Goal: Submit feedback/report problem

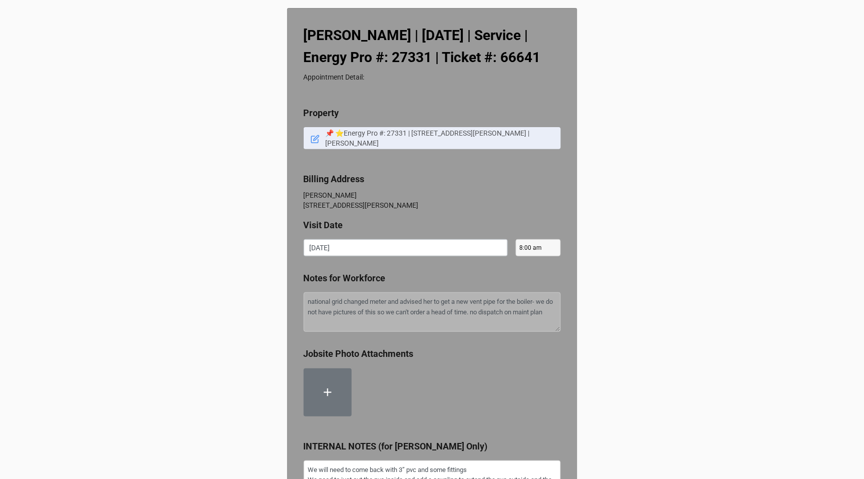
click at [315, 144] on icon at bounding box center [315, 139] width 9 height 9
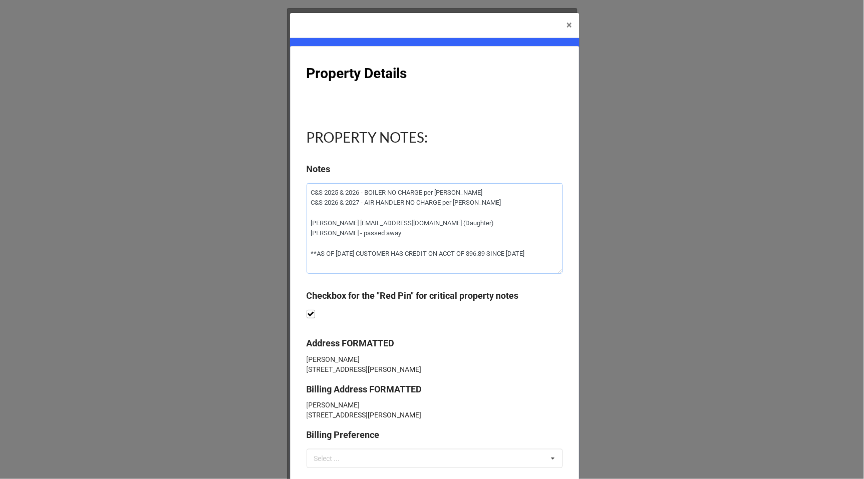
click at [390, 234] on textarea "C&S 2025 & 2026 - BOILER NO CHARGE per [PERSON_NAME] C&S 2026 & 2027 - AIR HAND…" at bounding box center [435, 228] width 256 height 91
click at [411, 234] on textarea "C&S 2025 & 2026 - BOILER NO CHARGE per [PERSON_NAME] C&S 2026 & 2027 - AIR HAND…" at bounding box center [435, 228] width 256 height 91
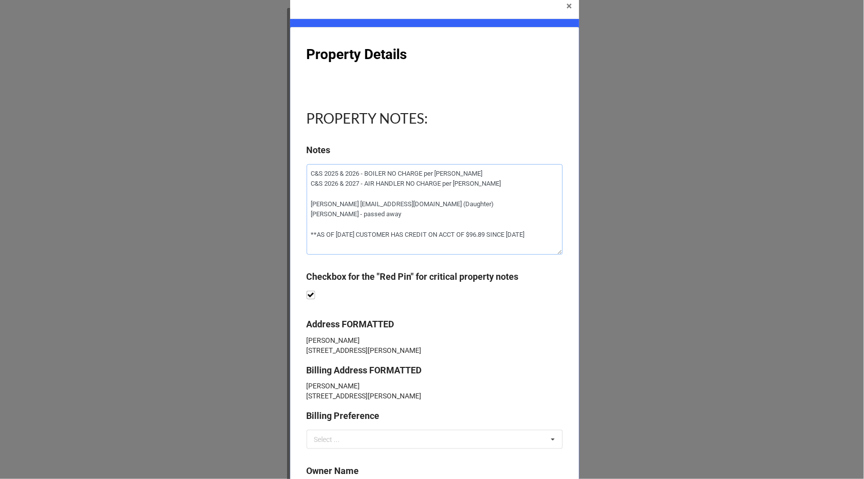
scroll to position [20, 0]
drag, startPoint x: 389, startPoint y: 244, endPoint x: 360, endPoint y: 242, distance: 29.1
click at [360, 242] on textarea "C&S 2025 & 2026 - BOILER NO CHARGE per [PERSON_NAME] C&S 2026 & 2027 - AIR HAND…" at bounding box center [435, 208] width 256 height 91
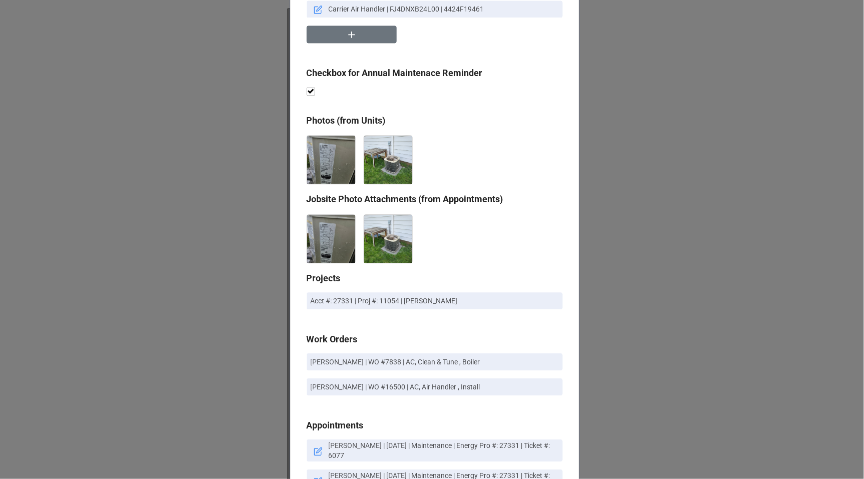
scroll to position [517, 0]
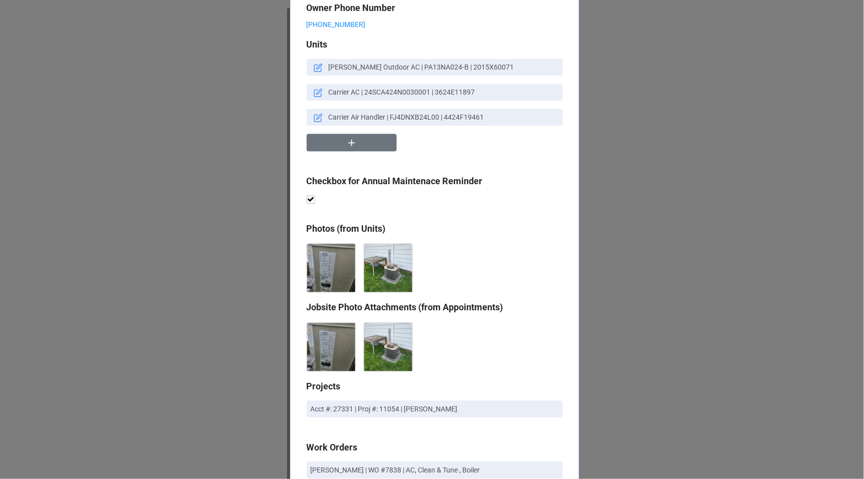
click at [315, 73] on icon at bounding box center [318, 68] width 9 height 9
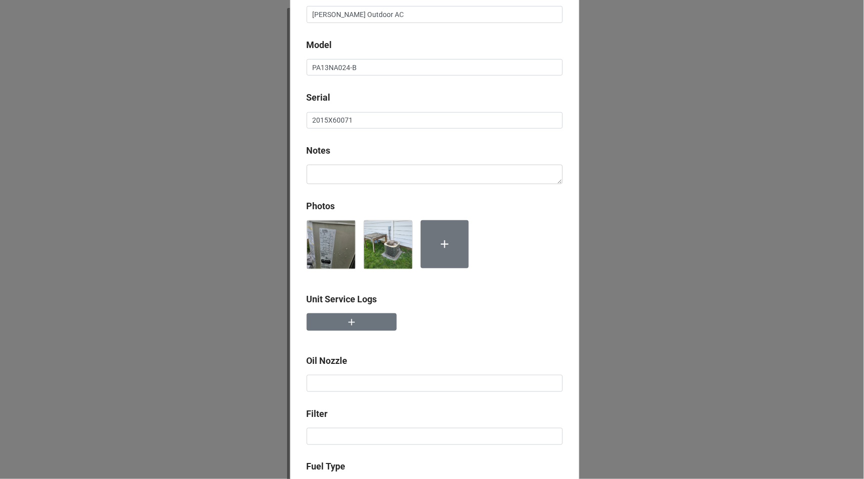
scroll to position [0, 0]
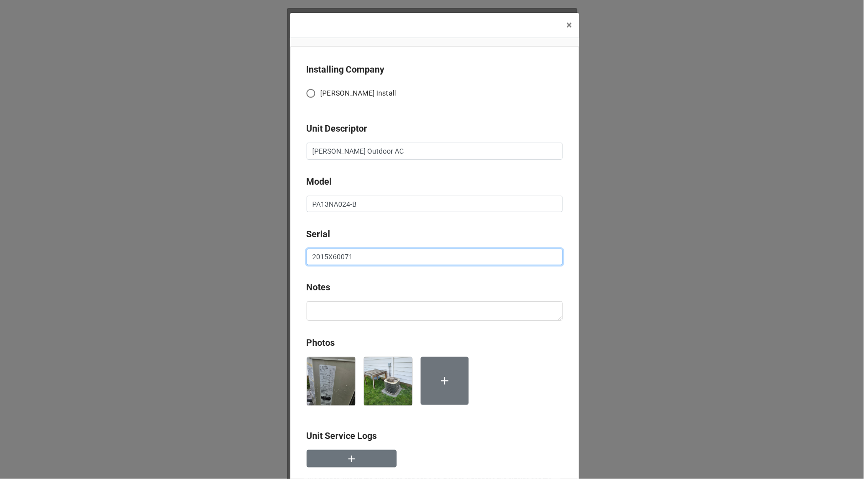
click at [360, 251] on input "2015X60071" at bounding box center [435, 257] width 256 height 17
click at [562, 29] on button "× Close" at bounding box center [570, 25] width 20 height 25
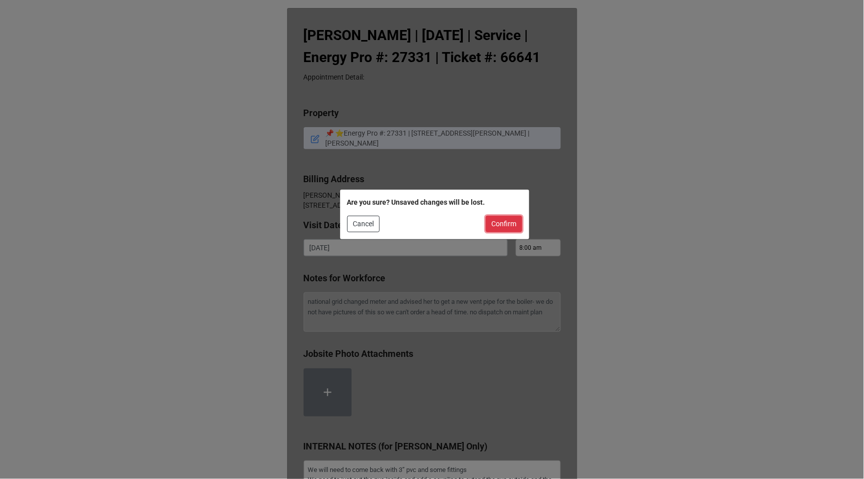
click at [508, 221] on button "Confirm" at bounding box center [504, 224] width 37 height 17
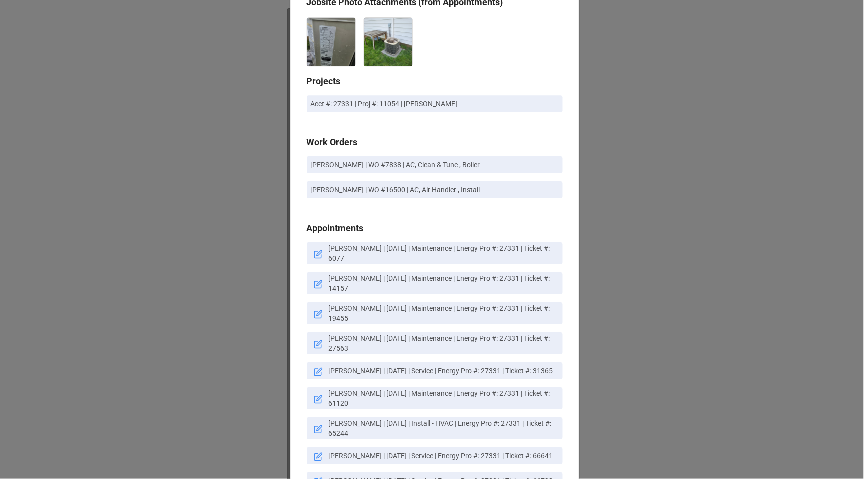
scroll to position [960, 0]
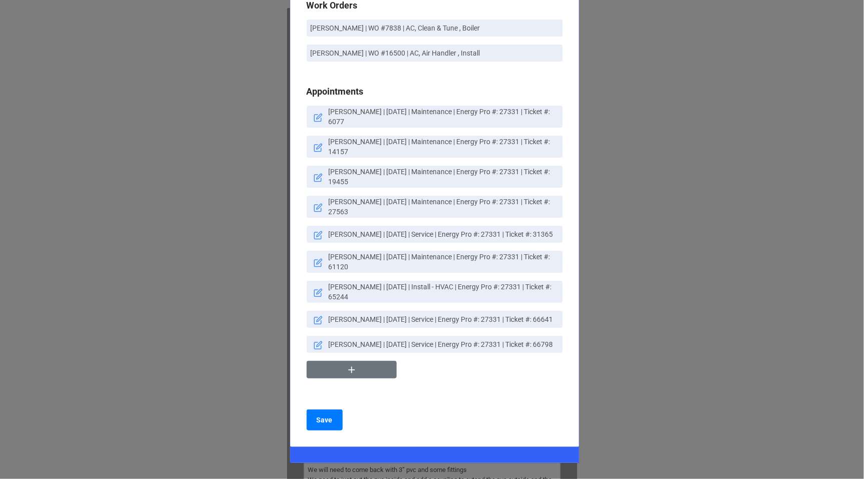
click at [602, 223] on div "× Close Property Details PROPERTY NOTES: Notes C&S 2025 & 2026 - BOILER NO CHAR…" at bounding box center [432, 239] width 864 height 479
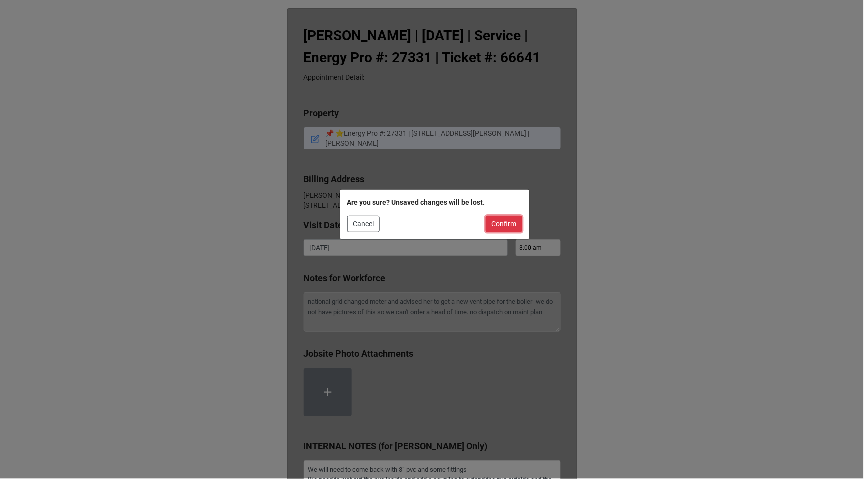
click at [513, 218] on button "Confirm" at bounding box center [504, 224] width 37 height 17
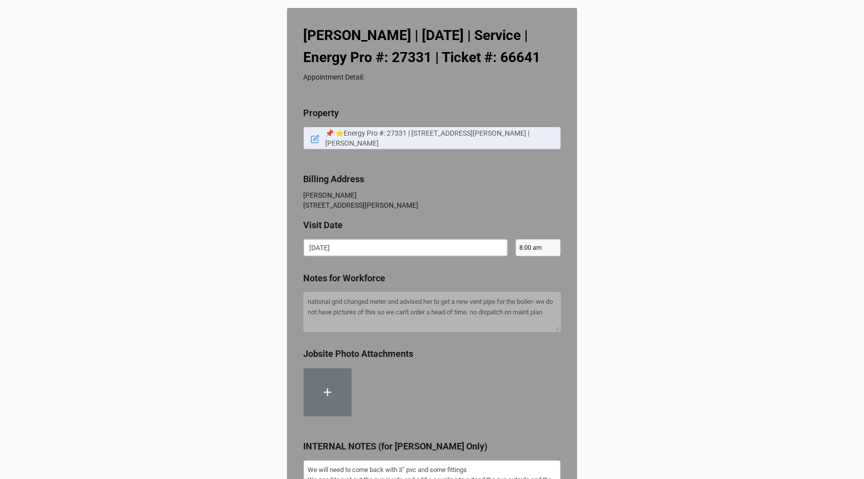
type textarea "x"
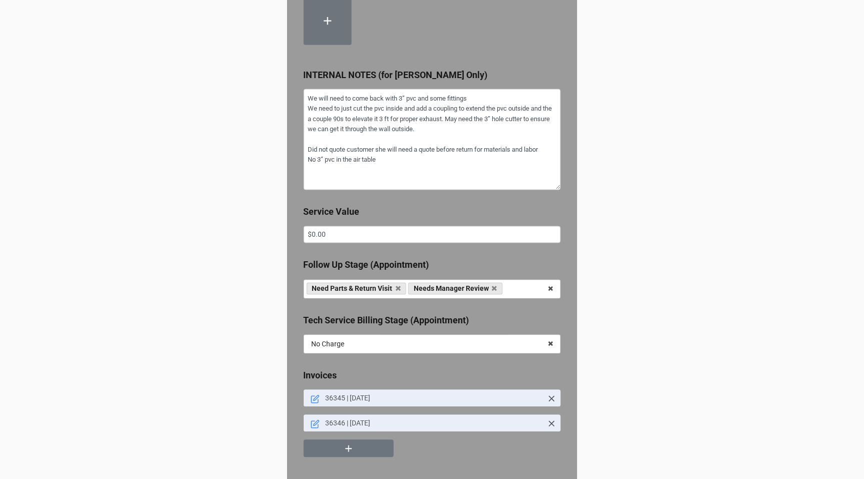
scroll to position [0, 0]
